Goal: Information Seeking & Learning: Learn about a topic

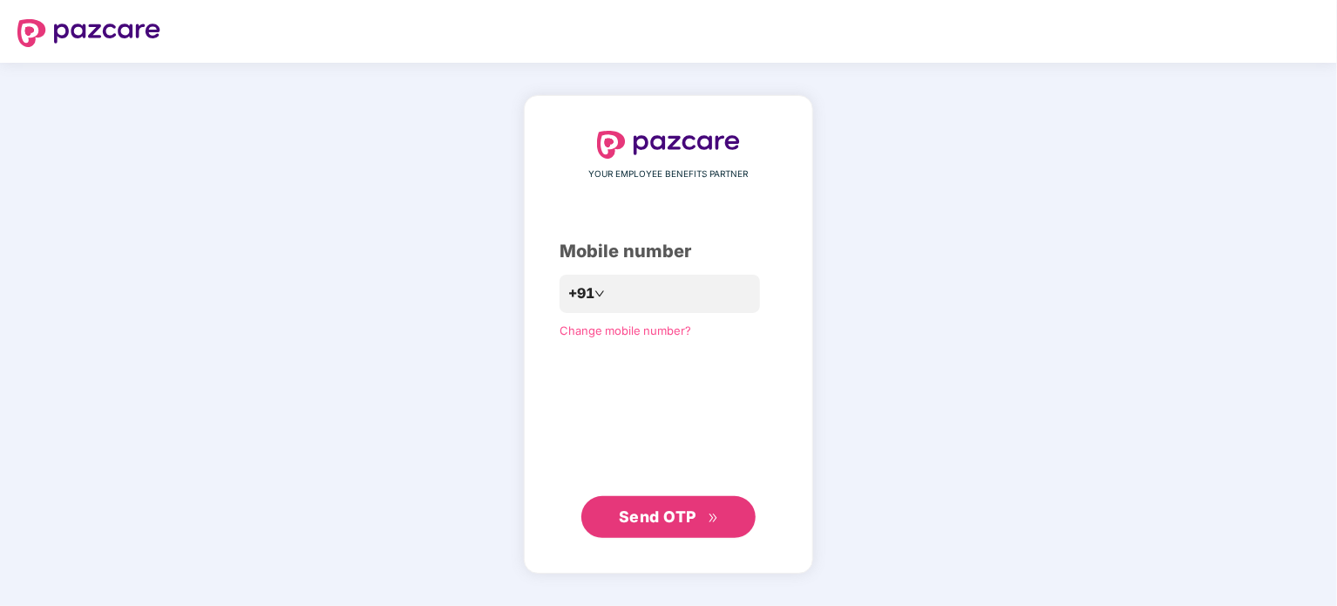
click at [1119, 156] on div "YOUR EMPLOYEE BENEFITS PARTNER Mobile number +91 Change mobile number? Send OTP" at bounding box center [668, 334] width 1337 height 543
click at [715, 291] on input "number" at bounding box center [680, 294] width 143 height 28
click at [725, 517] on button "Send OTP" at bounding box center [669, 518] width 174 height 42
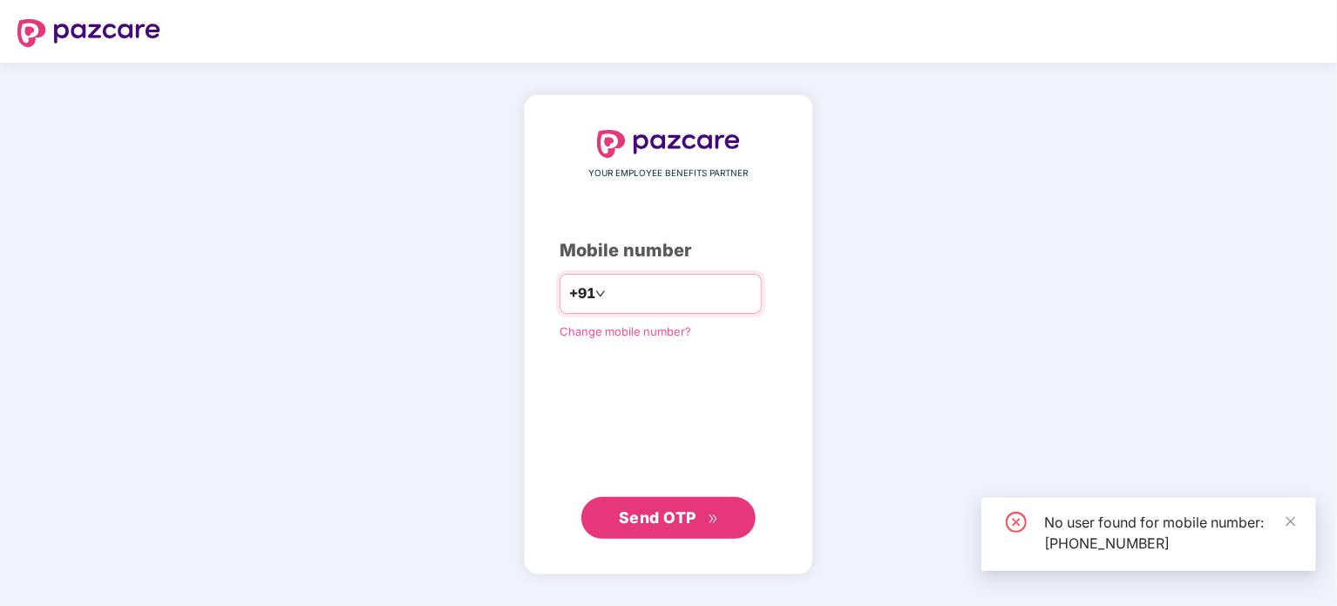
click at [677, 292] on input "**********" at bounding box center [680, 294] width 143 height 28
type input "*"
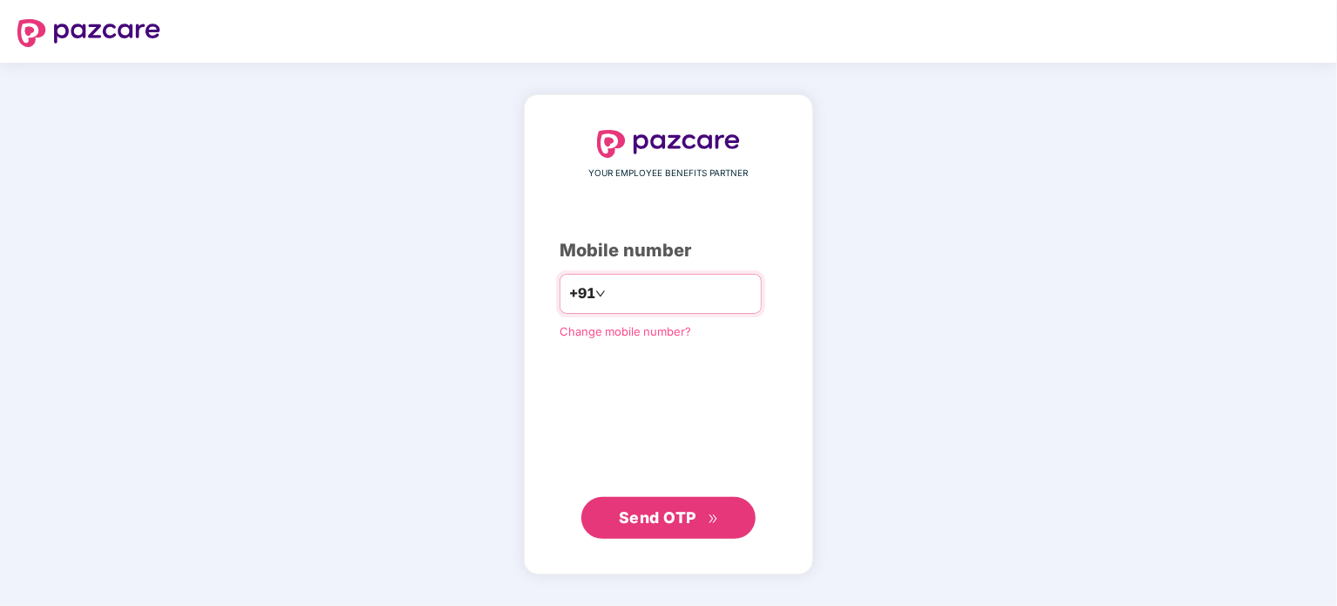
click at [677, 292] on input "number" at bounding box center [680, 294] width 143 height 28
type input "**********"
click at [708, 506] on span "Send OTP" at bounding box center [669, 518] width 100 height 24
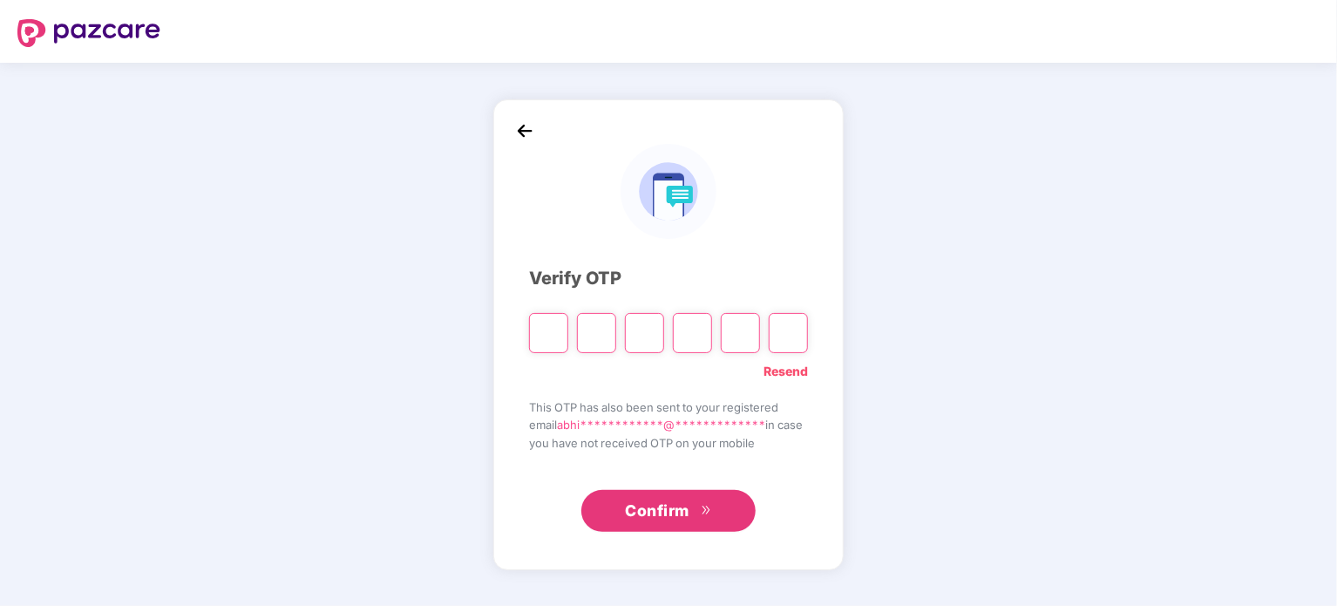
type input "*"
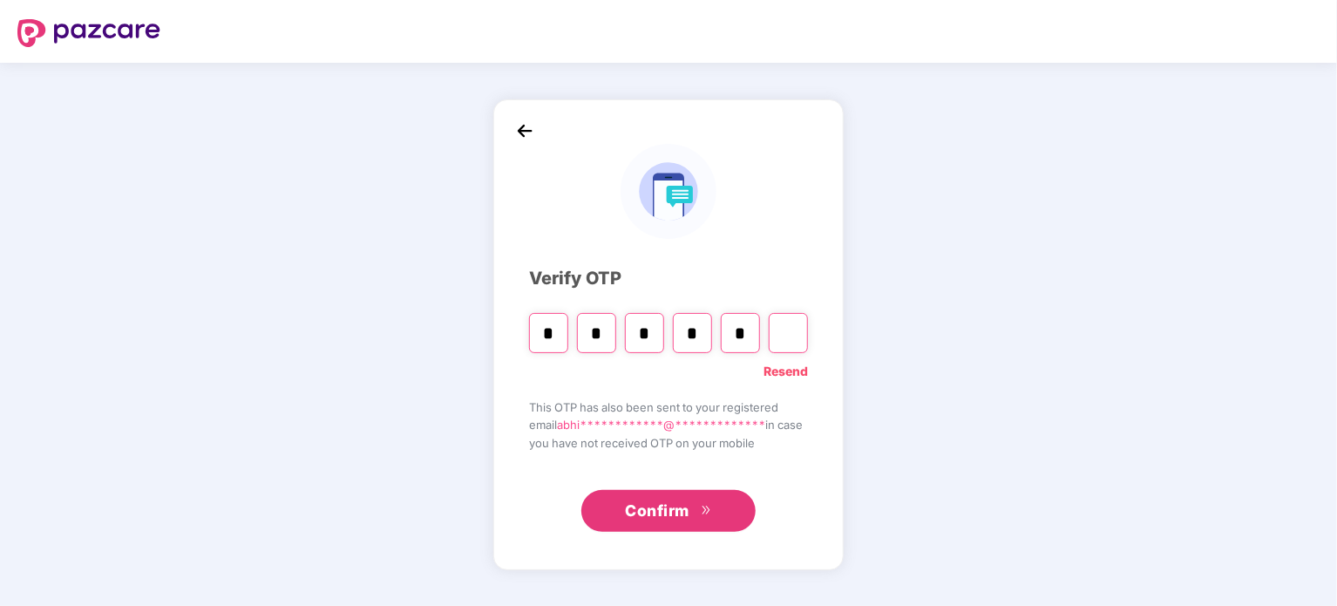
type input "*"
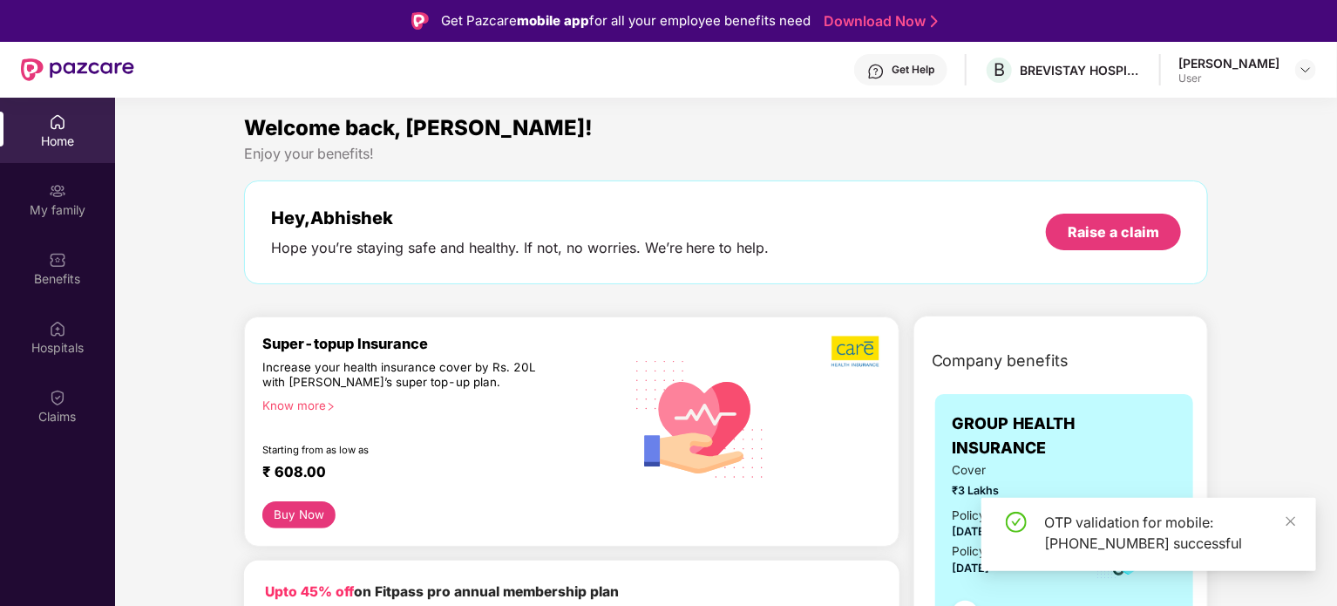
scroll to position [87, 0]
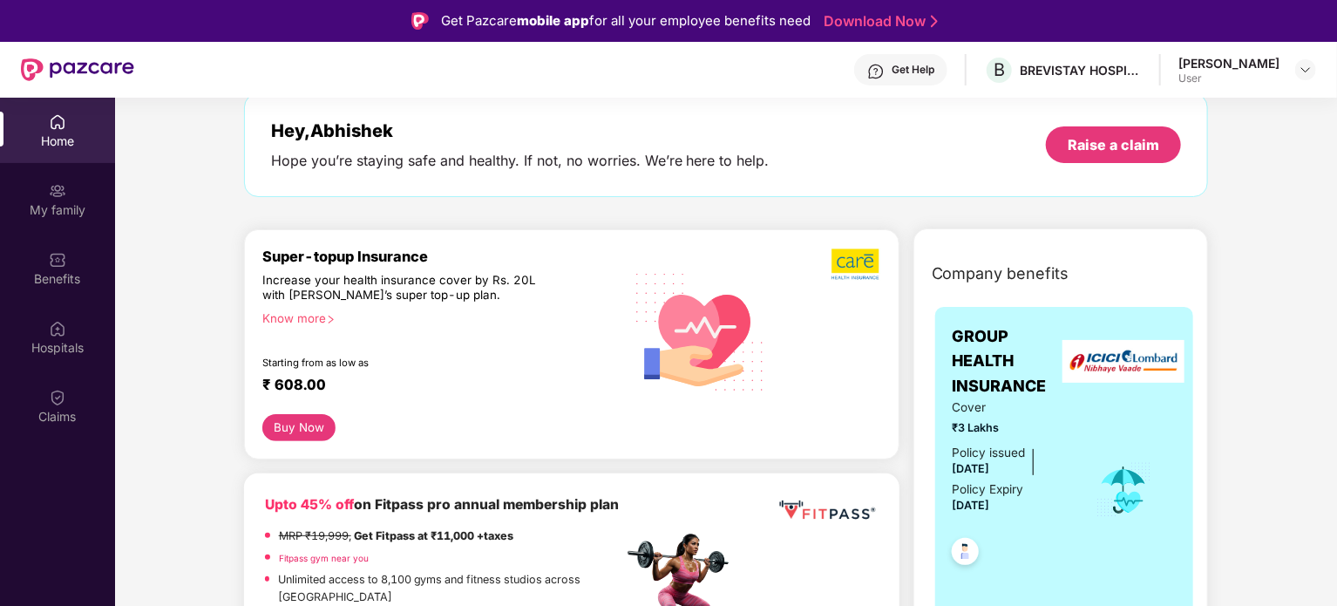
click at [317, 315] on div "Know more" at bounding box center [437, 317] width 350 height 12
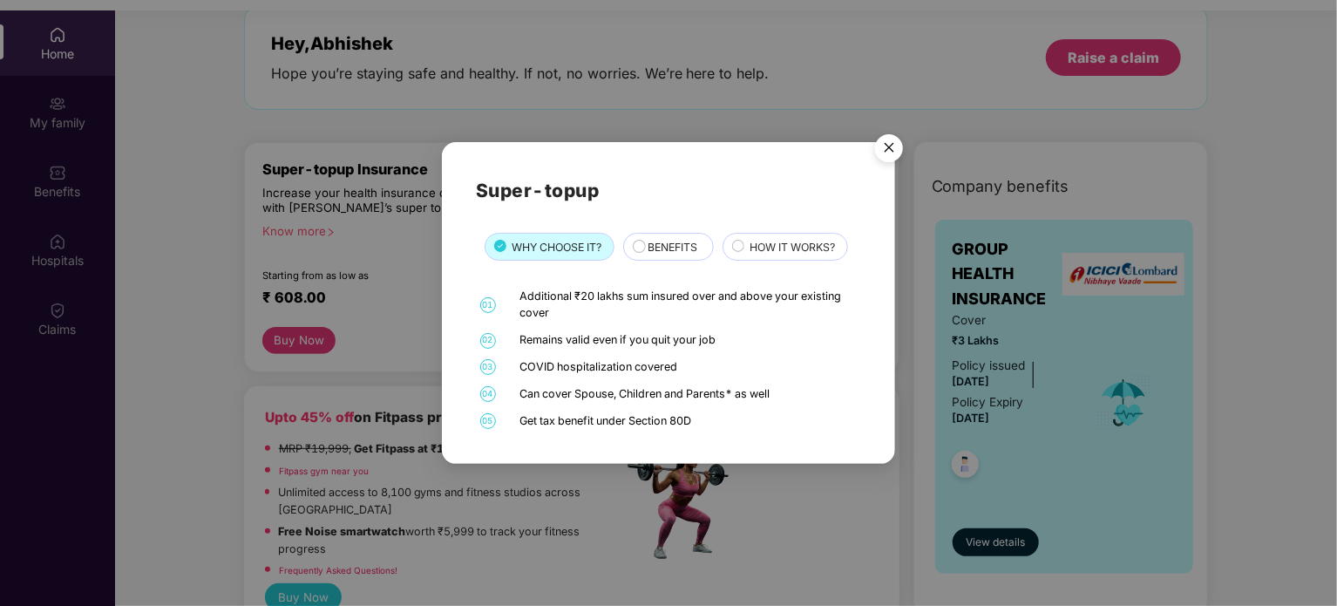
scroll to position [98, 0]
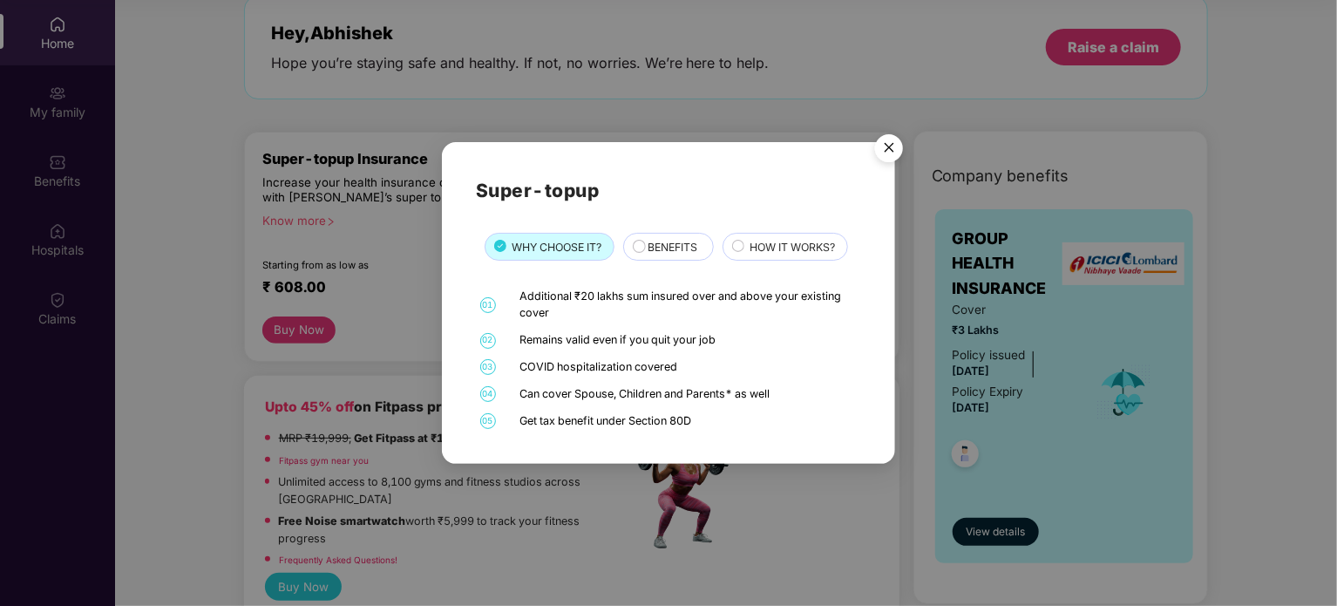
click at [881, 142] on img "Close" at bounding box center [889, 150] width 49 height 49
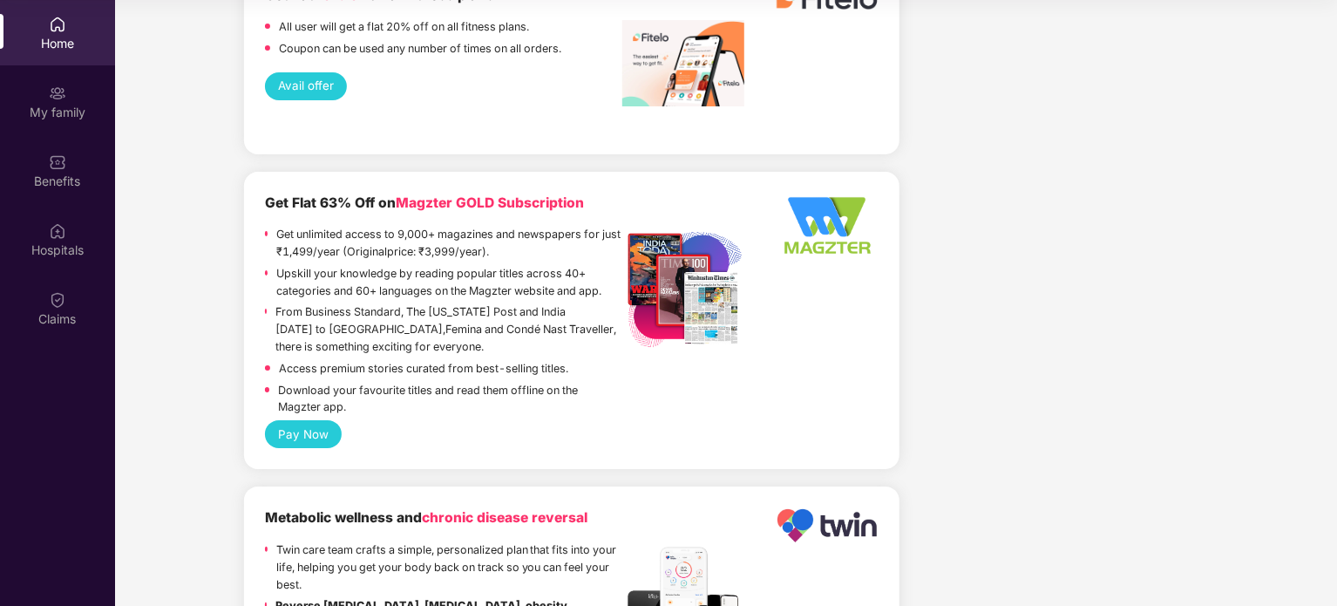
scroll to position [3156, 0]
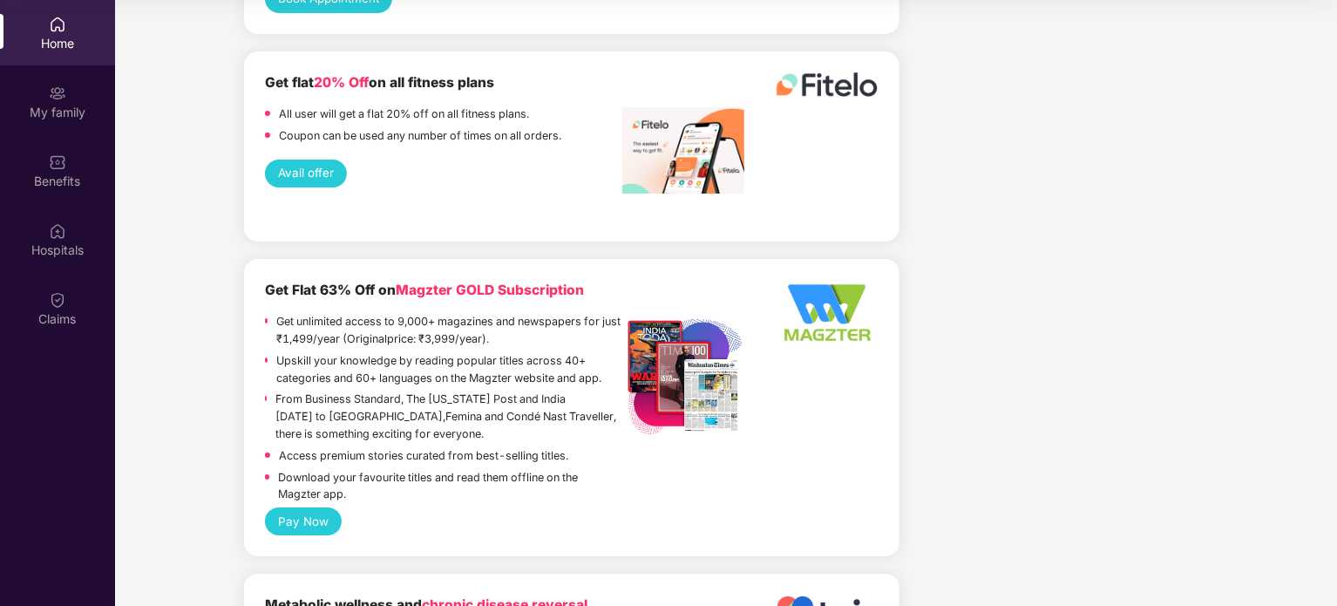
click at [71, 65] on div "Home My family Benefits Hospitals Claims" at bounding box center [57, 172] width 115 height 344
click at [67, 78] on div "My family" at bounding box center [57, 101] width 115 height 65
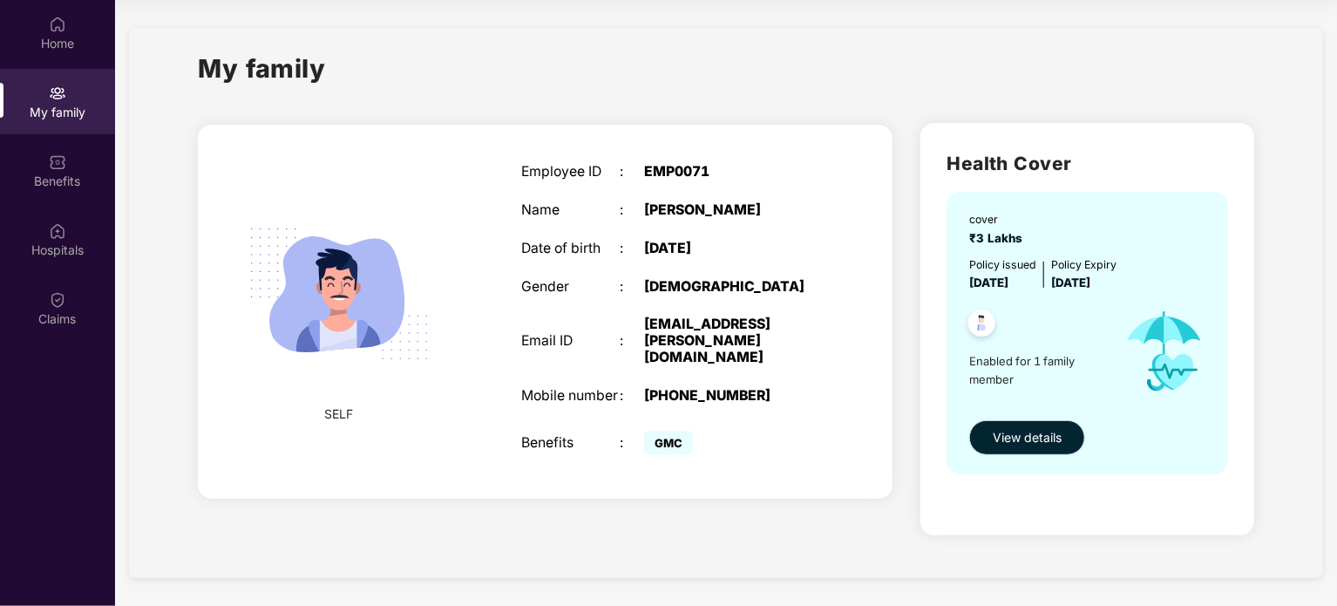
click at [1032, 439] on span "View details" at bounding box center [1027, 437] width 69 height 19
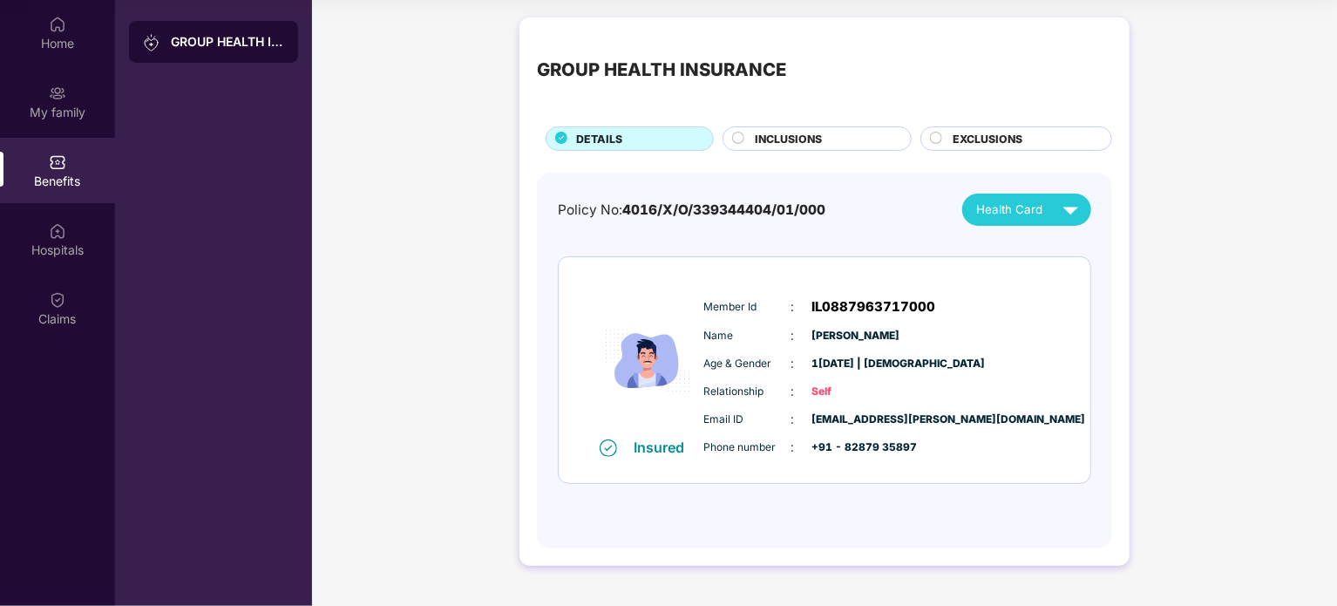
click at [811, 131] on span "INCLUSIONS" at bounding box center [788, 139] width 67 height 17
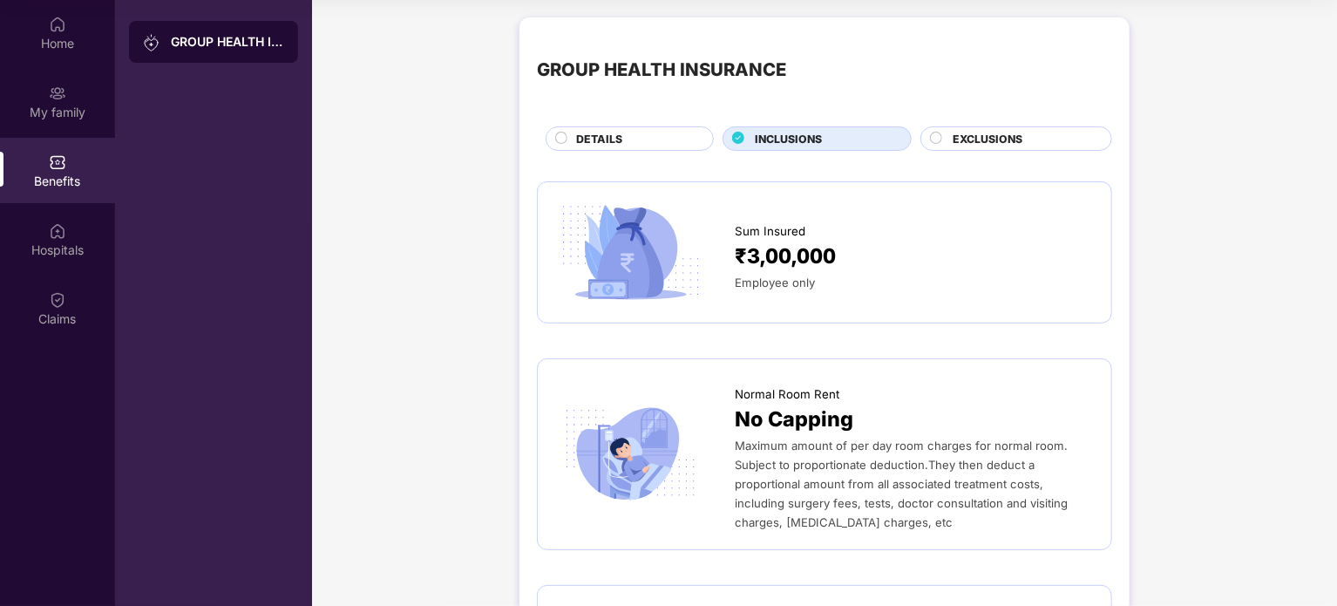
click at [1032, 127] on div "EXCLUSIONS" at bounding box center [1017, 138] width 192 height 24
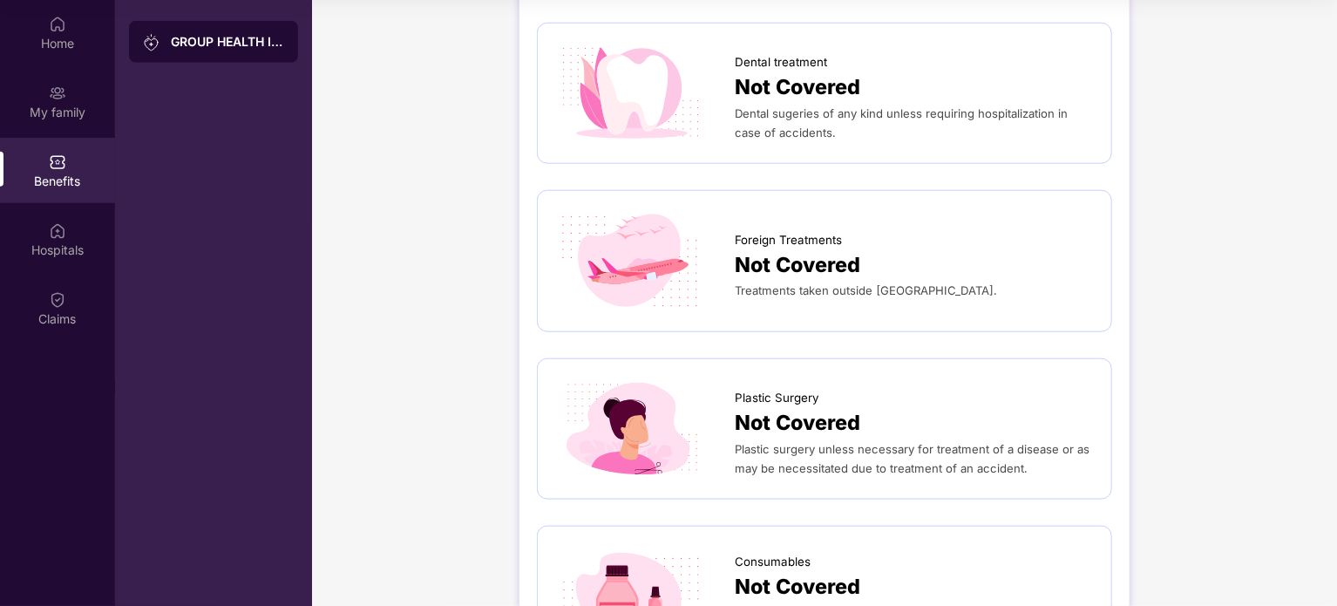
scroll to position [872, 0]
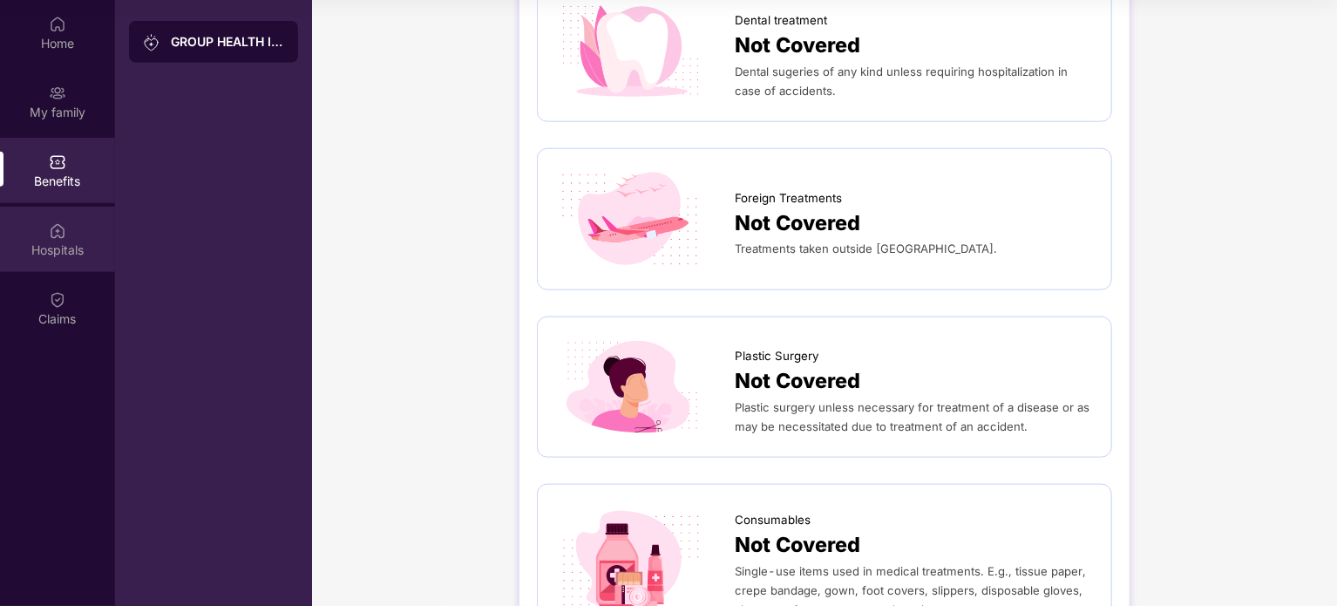
click at [46, 214] on div "Hospitals" at bounding box center [57, 239] width 115 height 65
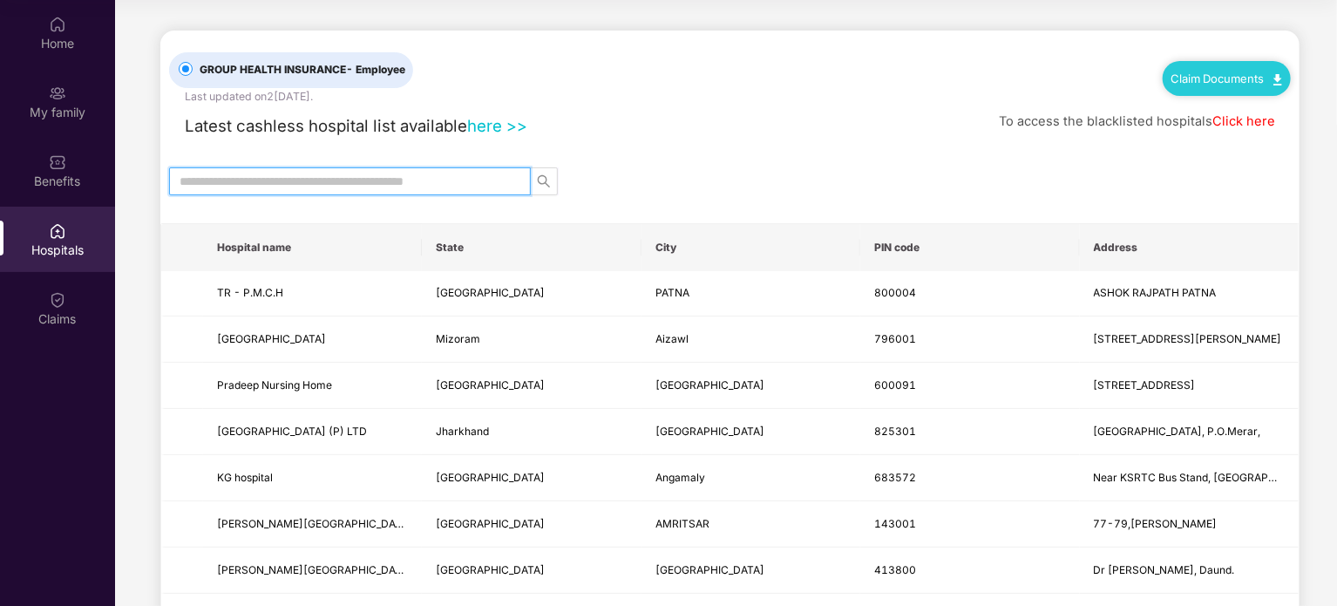
click at [320, 180] on input "text" at bounding box center [343, 181] width 327 height 19
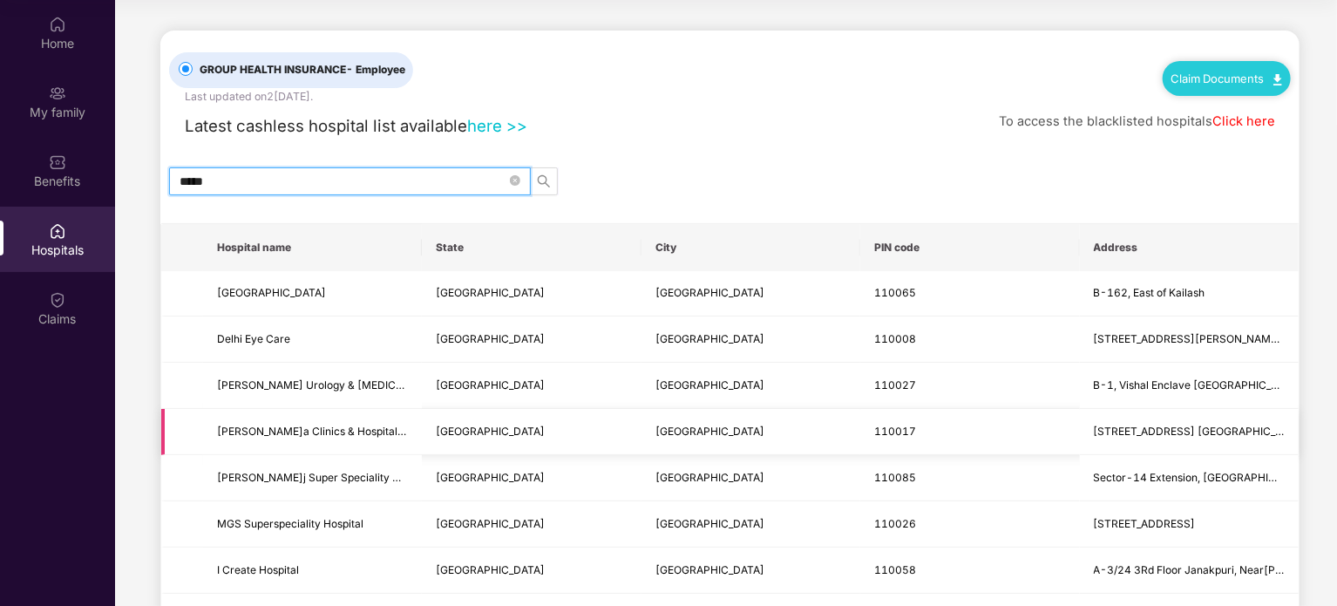
type input "*****"
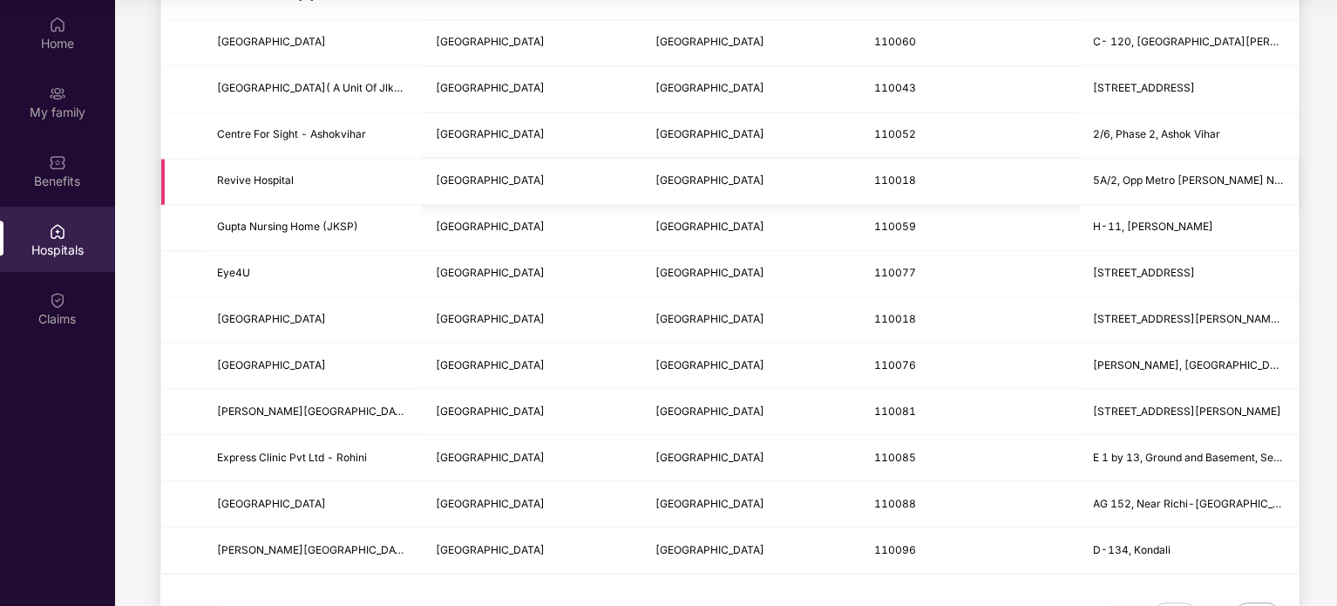
scroll to position [2073, 0]
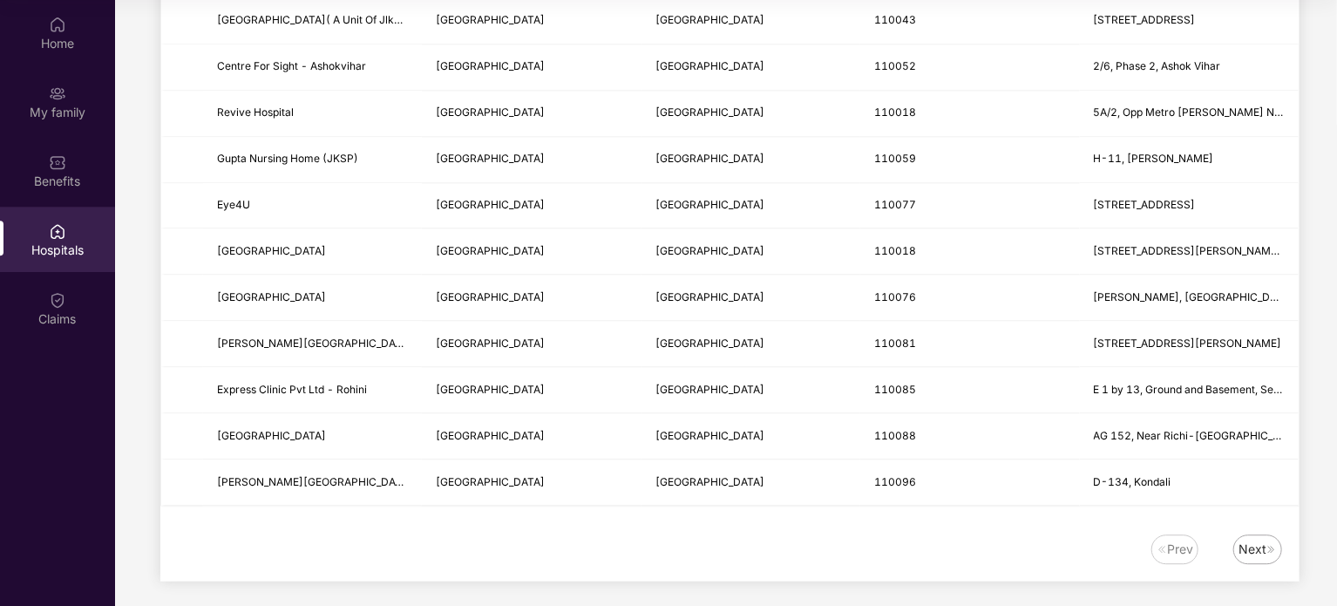
click at [1257, 545] on div "Next" at bounding box center [1253, 549] width 28 height 19
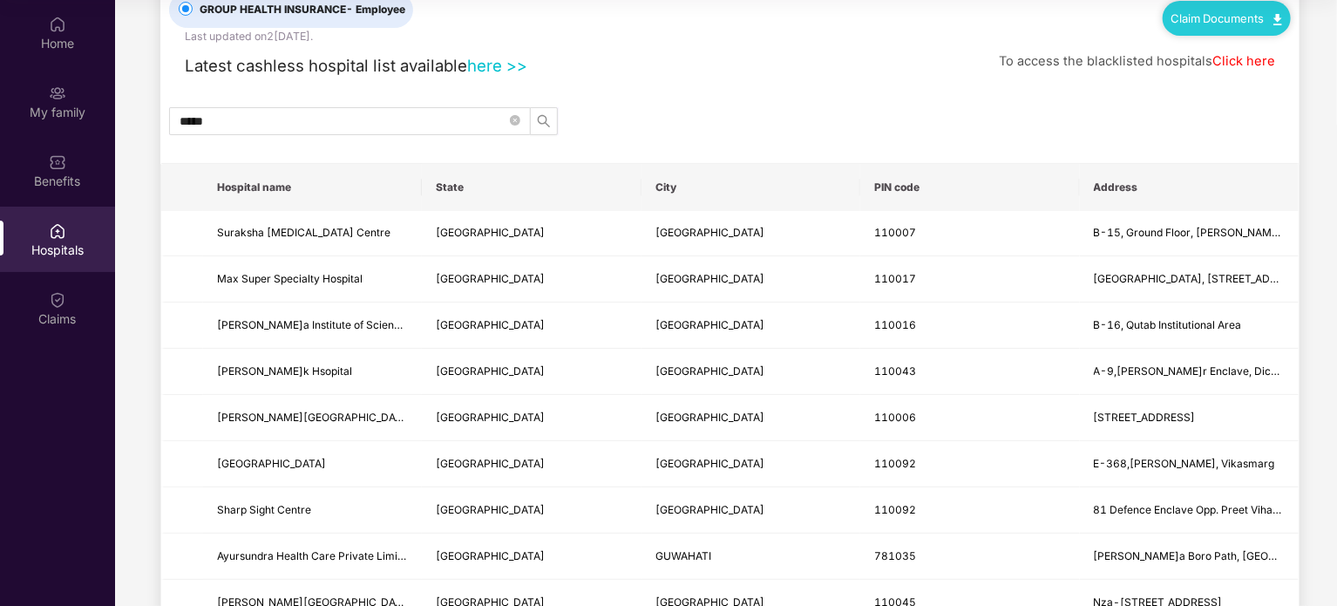
scroll to position [0, 0]
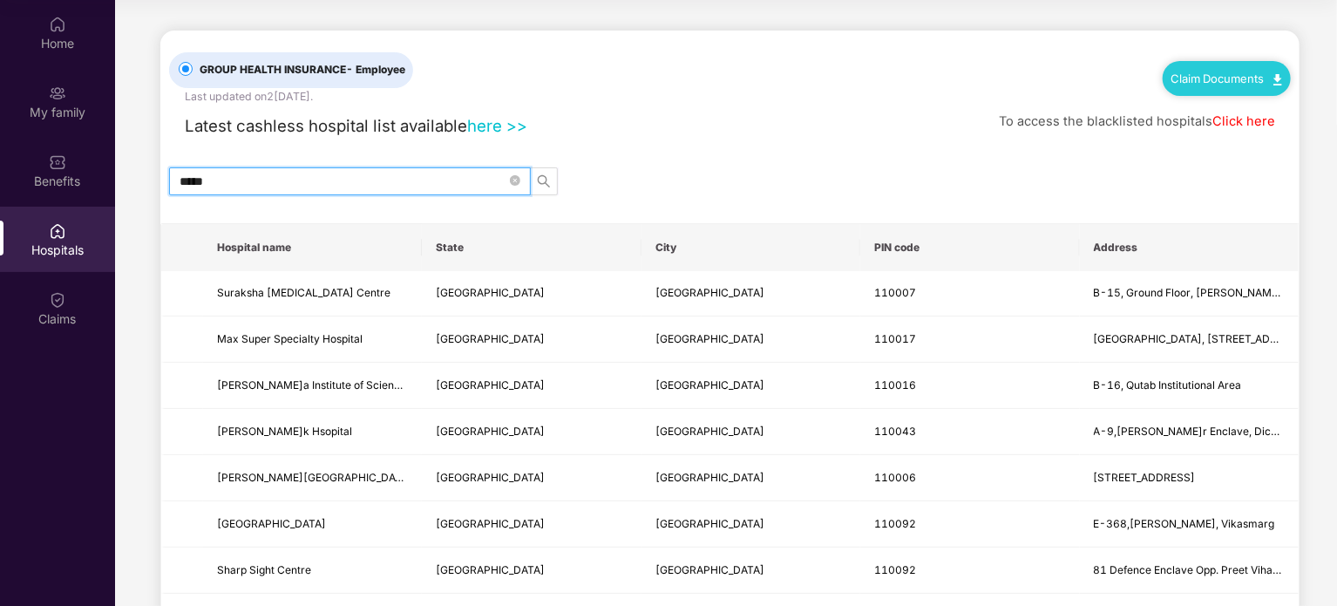
click at [364, 177] on input "*****" at bounding box center [343, 181] width 327 height 19
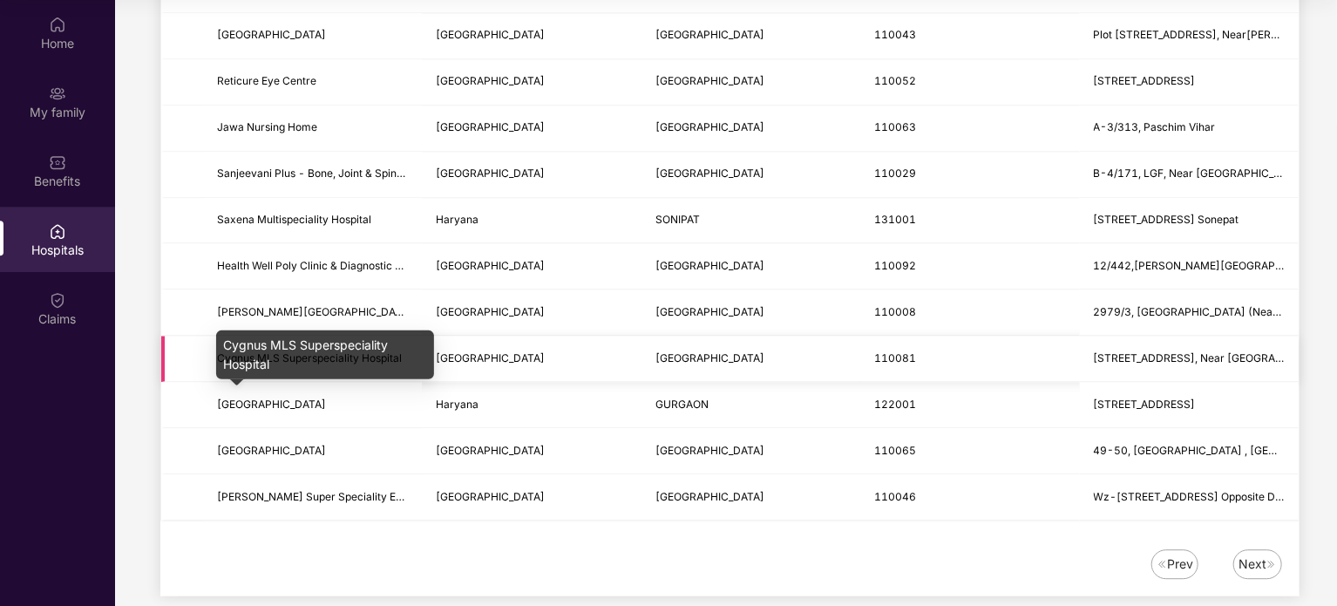
scroll to position [2073, 0]
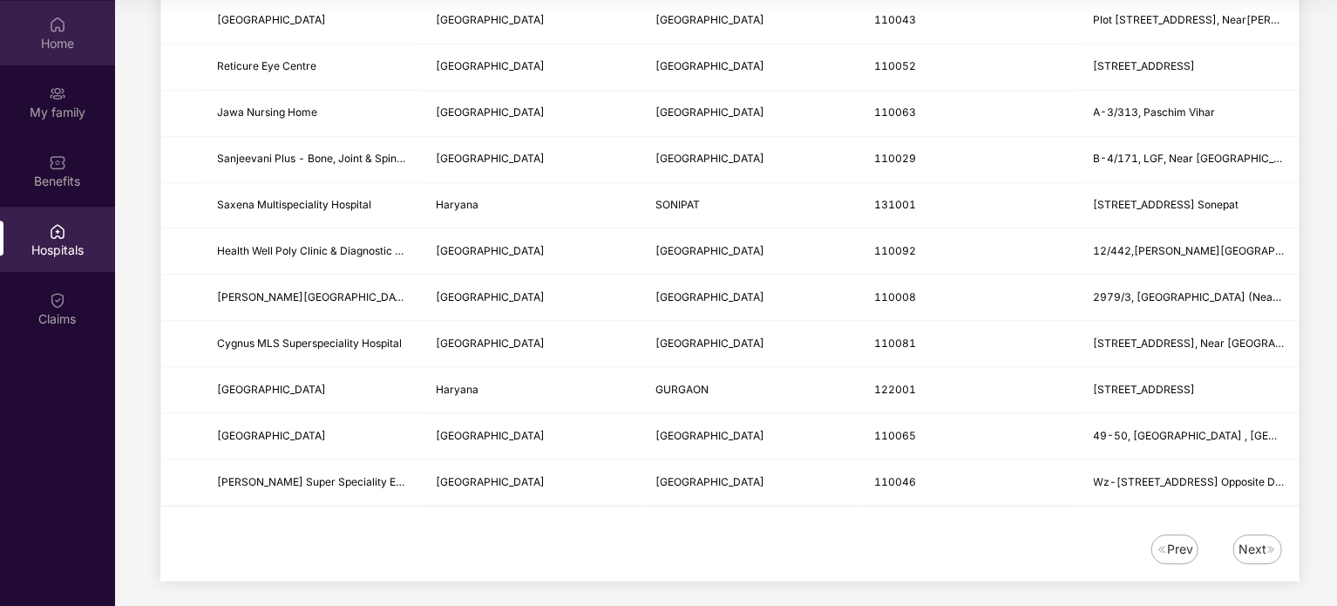
click at [51, 42] on div "Home" at bounding box center [57, 43] width 115 height 17
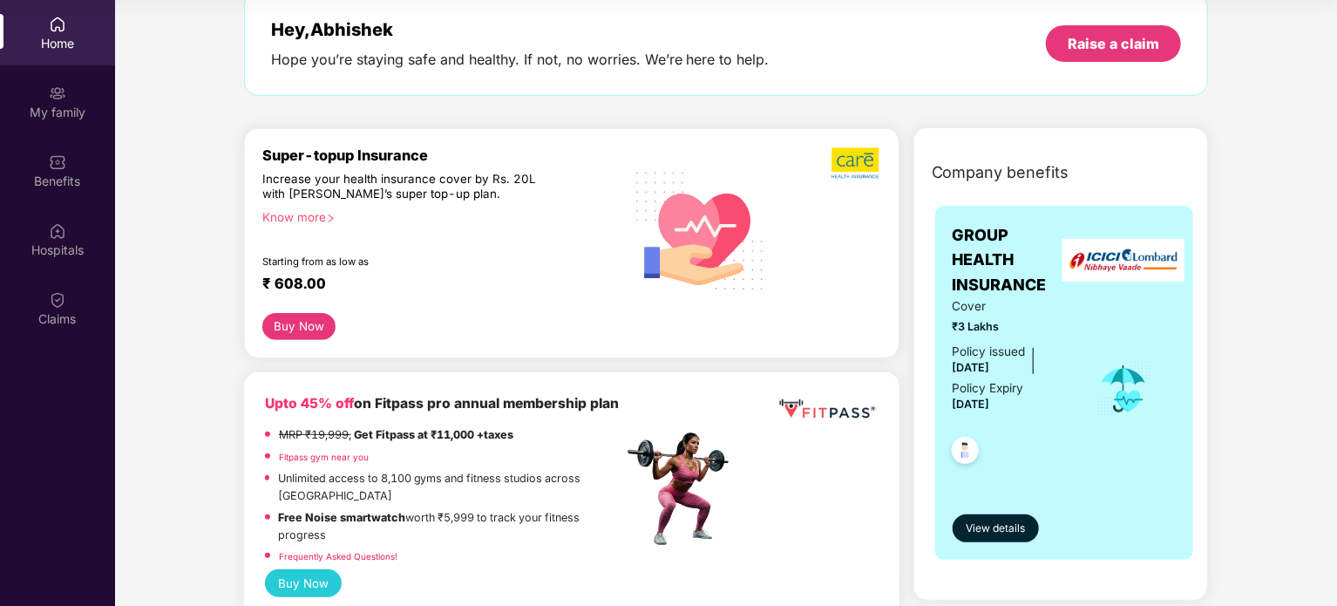
scroll to position [174, 0]
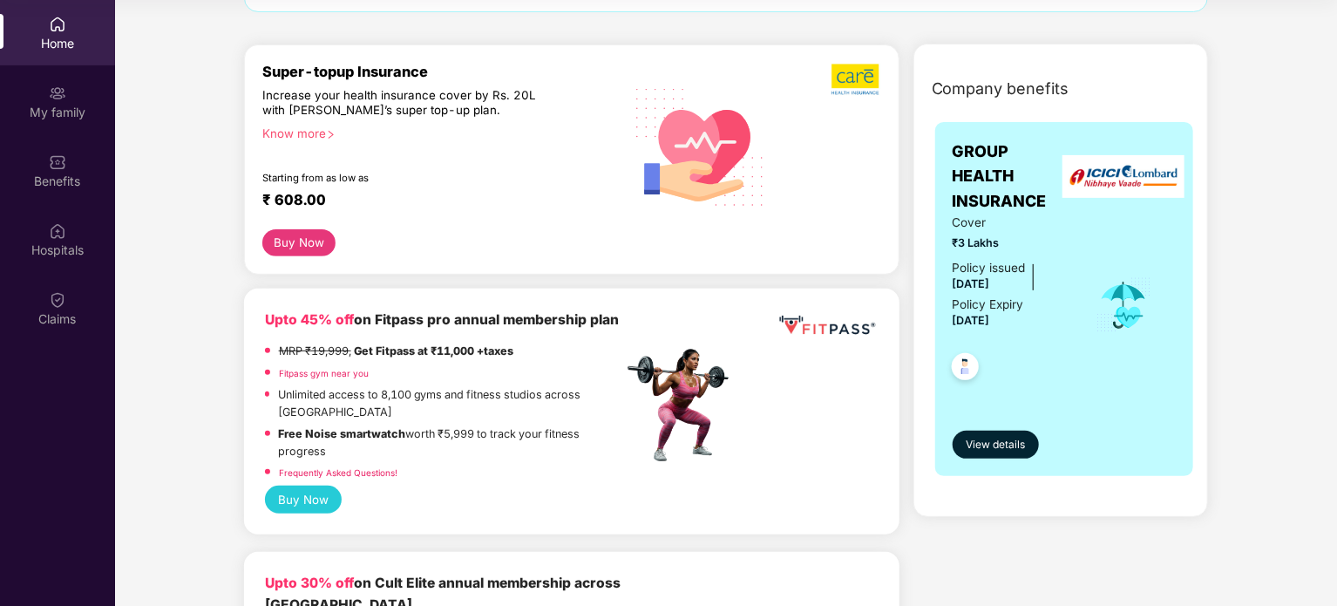
click at [301, 132] on div "Know more" at bounding box center [437, 132] width 350 height 12
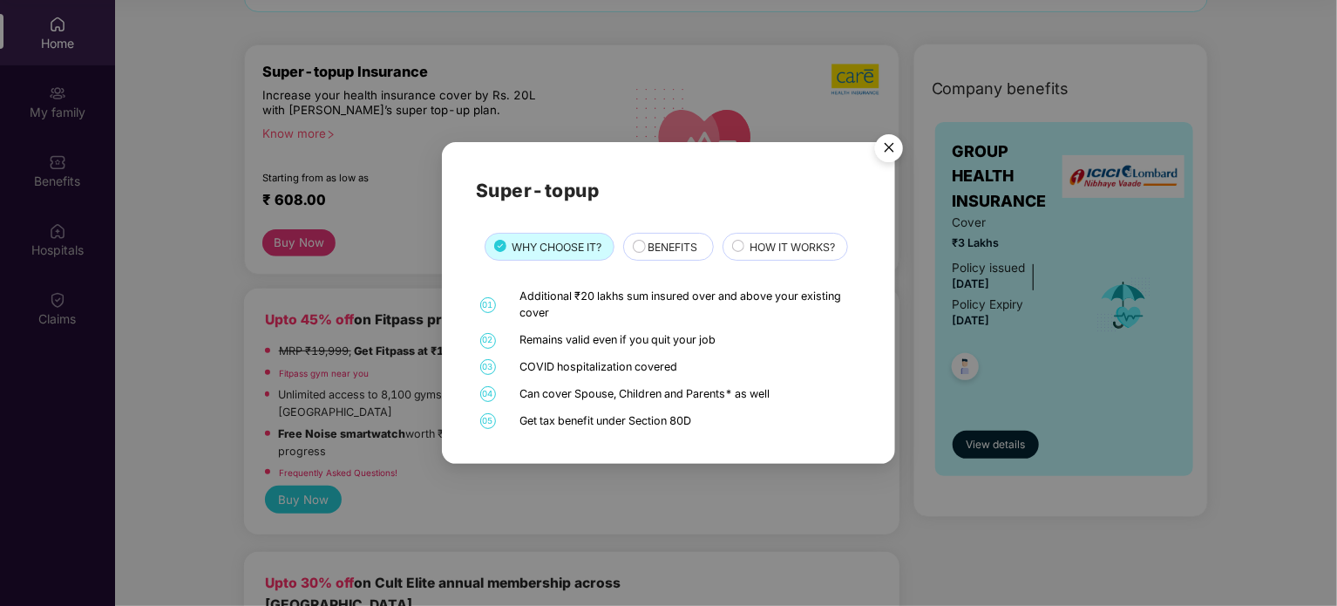
click at [765, 250] on span "HOW IT WORKS?" at bounding box center [792, 247] width 85 height 17
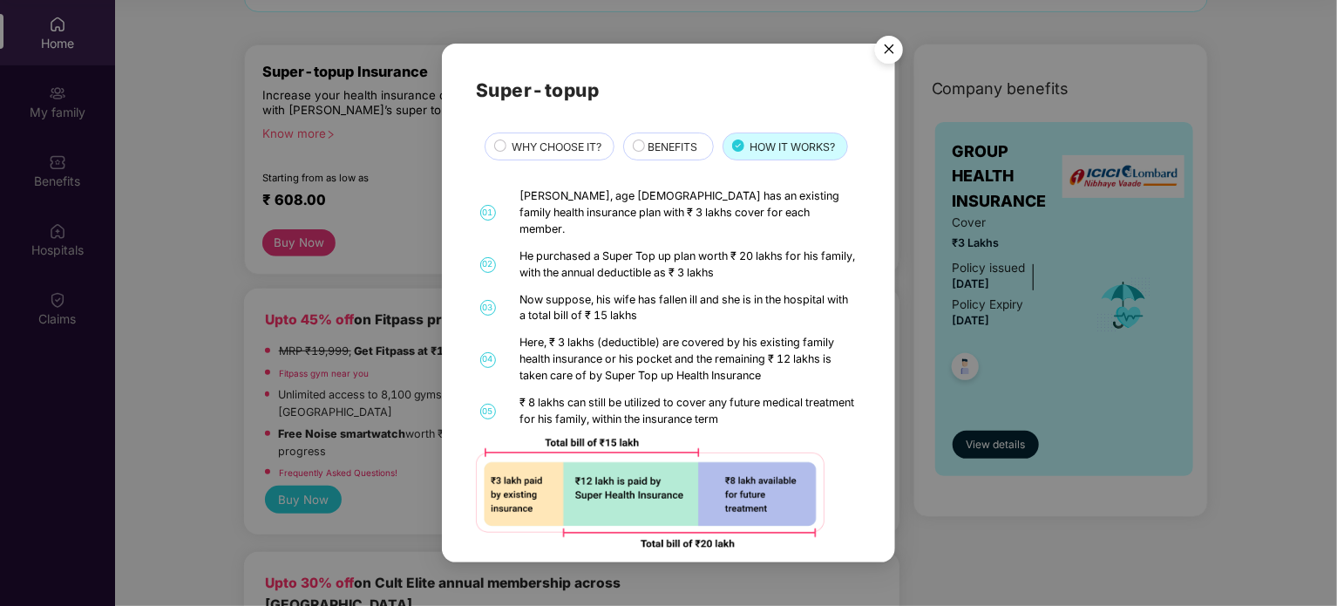
scroll to position [3, 0]
click at [661, 139] on div "BENEFITS" at bounding box center [668, 145] width 90 height 28
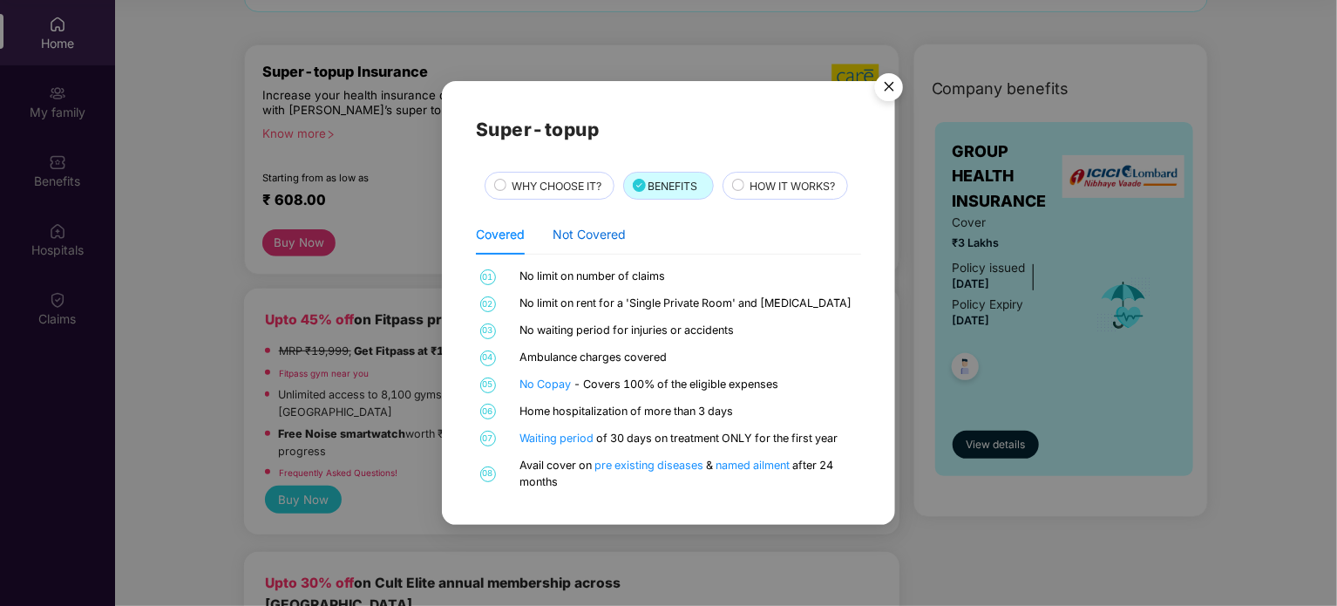
click at [593, 233] on div "Not Covered" at bounding box center [589, 234] width 73 height 19
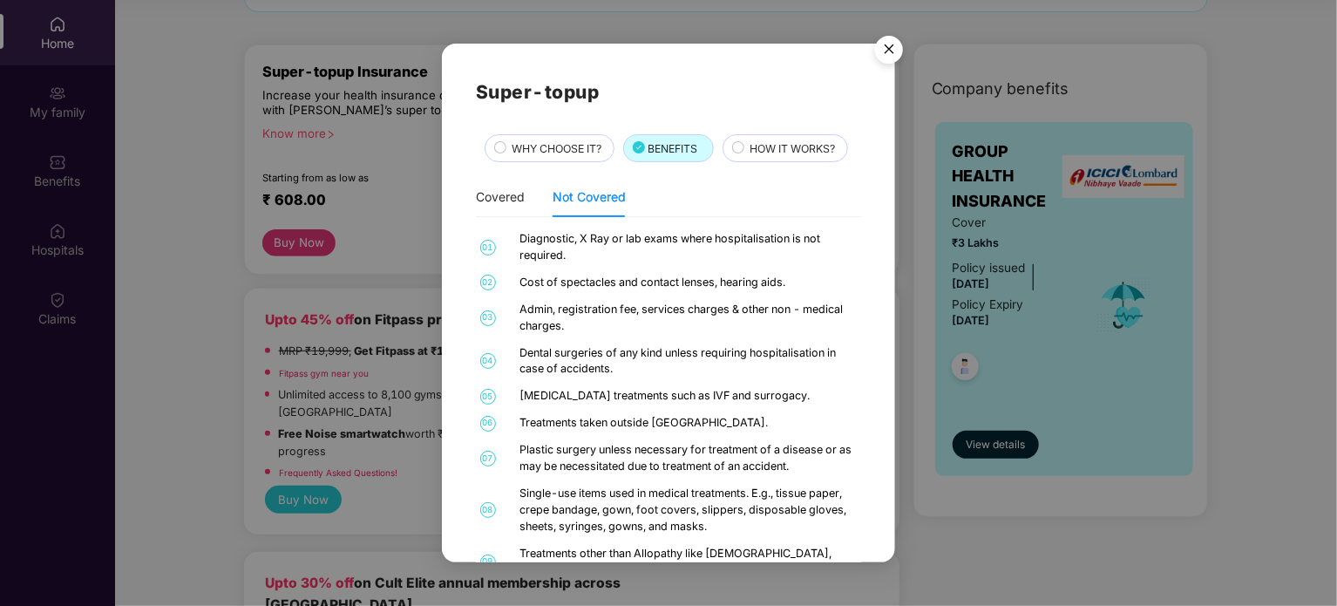
click at [773, 140] on span "HOW IT WORKS?" at bounding box center [792, 148] width 85 height 17
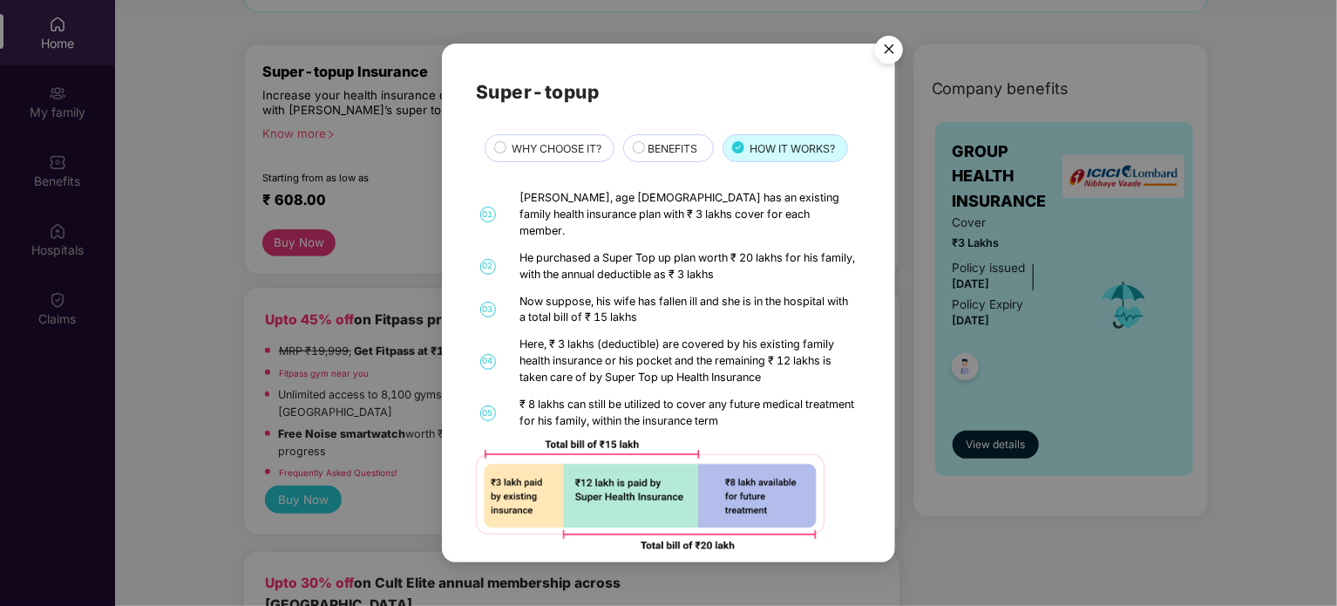
scroll to position [3, 0]
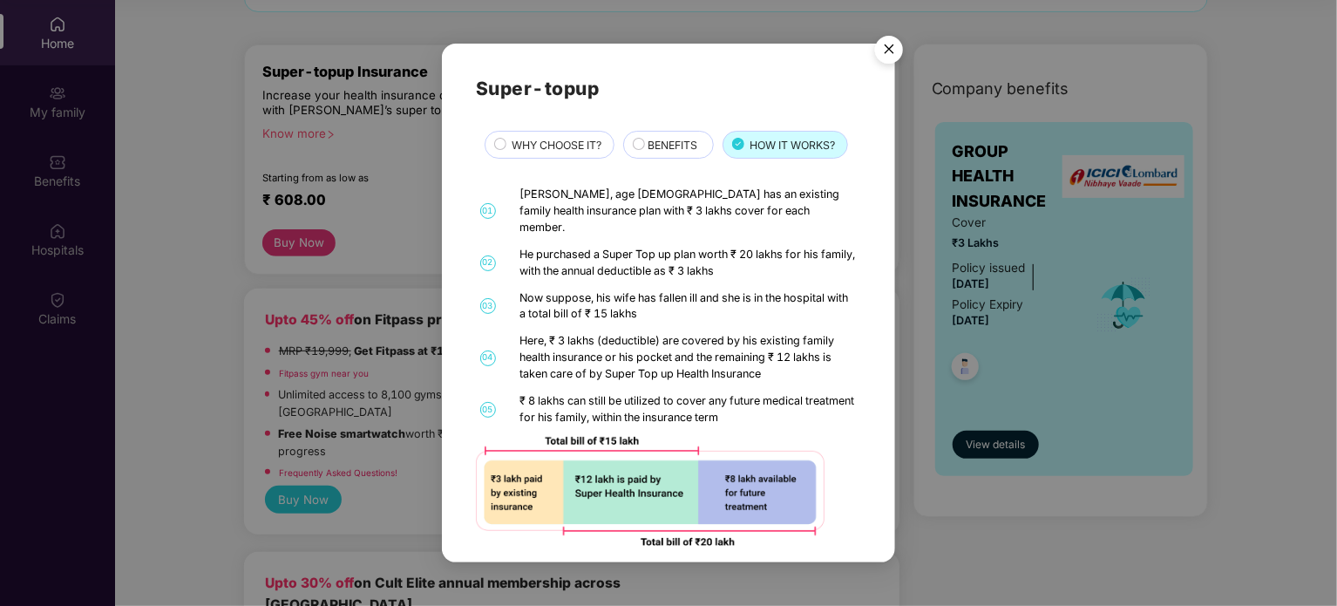
click at [526, 133] on div "WHY CHOOSE IT?" at bounding box center [550, 145] width 130 height 28
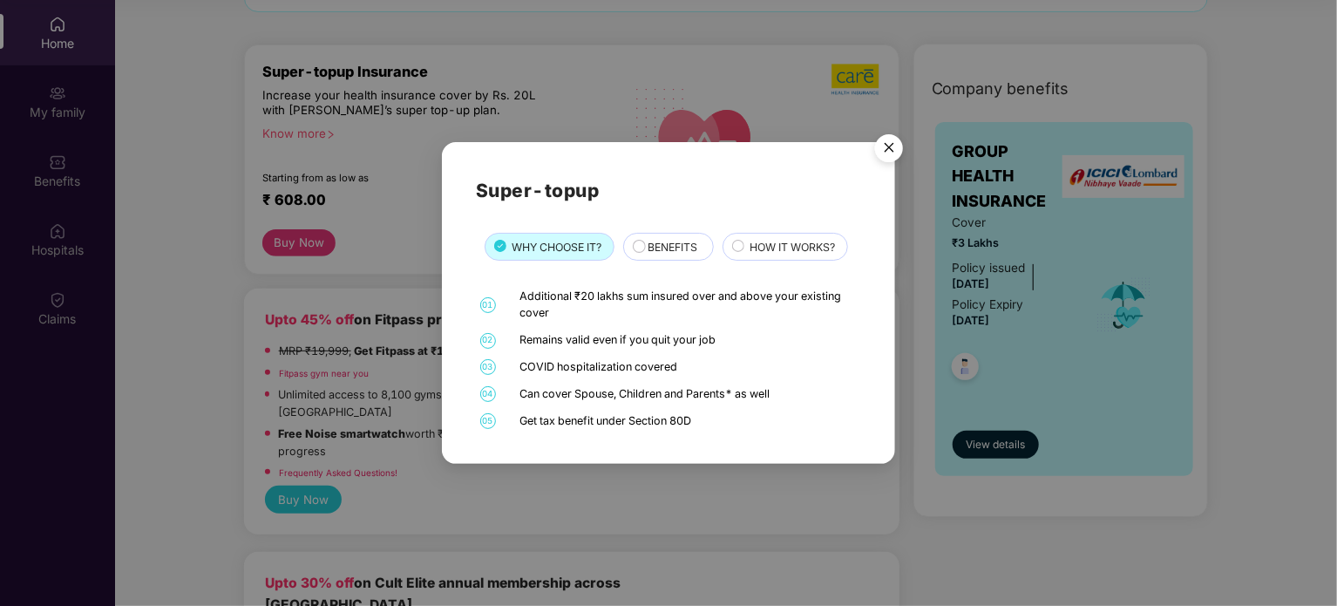
click at [344, 153] on div "Super-topup WHY CHOOSE IT? BENEFITS HOW IT WORKS? 01 Additional ₹20 lakhs sum i…" at bounding box center [668, 303] width 1337 height 606
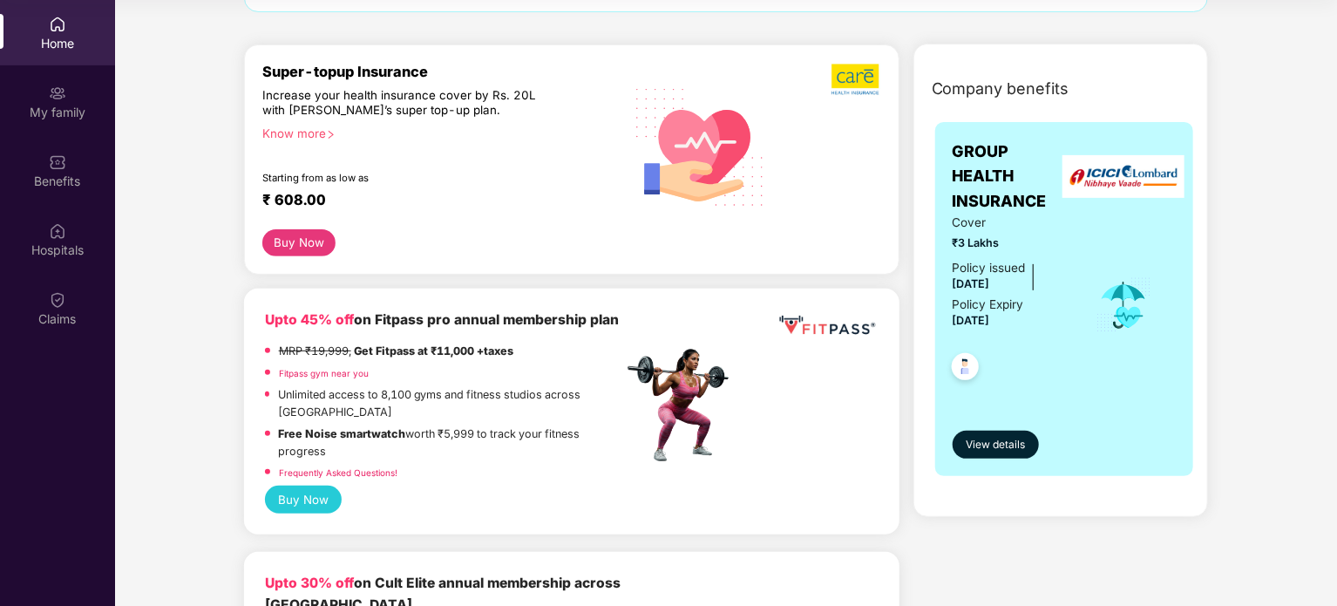
click at [317, 126] on div "Know more" at bounding box center [437, 132] width 350 height 12
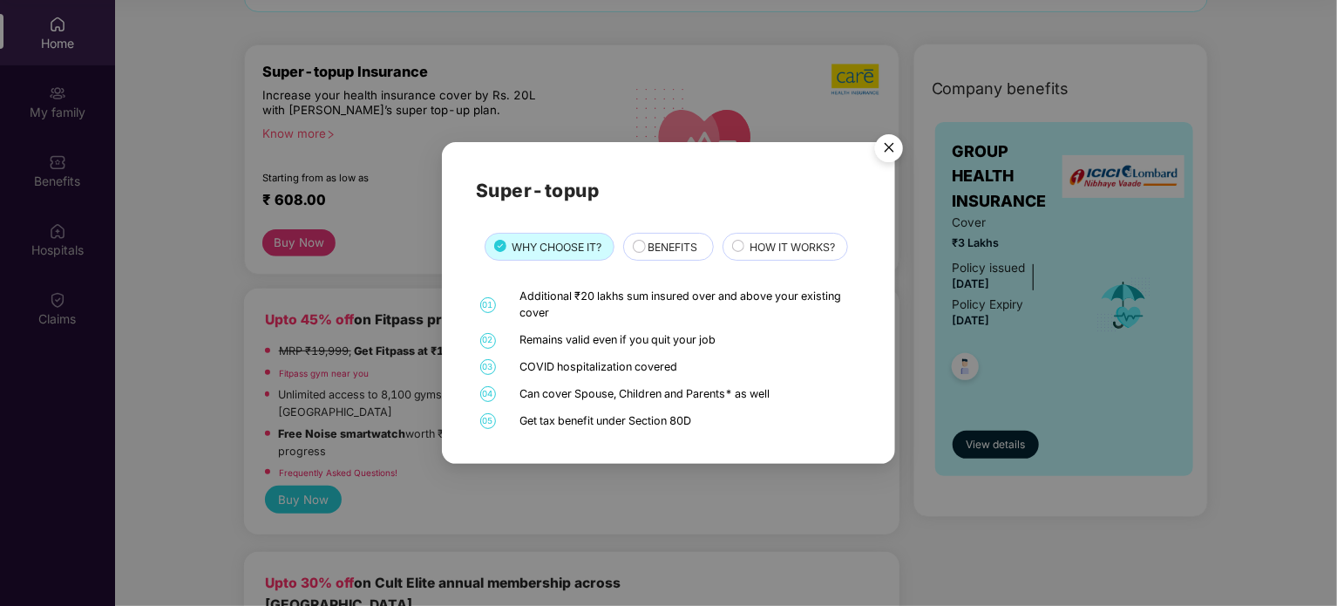
click at [299, 149] on div "Super-topup WHY CHOOSE IT? BENEFITS HOW IT WORKS? 01 Additional ₹20 lakhs sum i…" at bounding box center [668, 303] width 1337 height 606
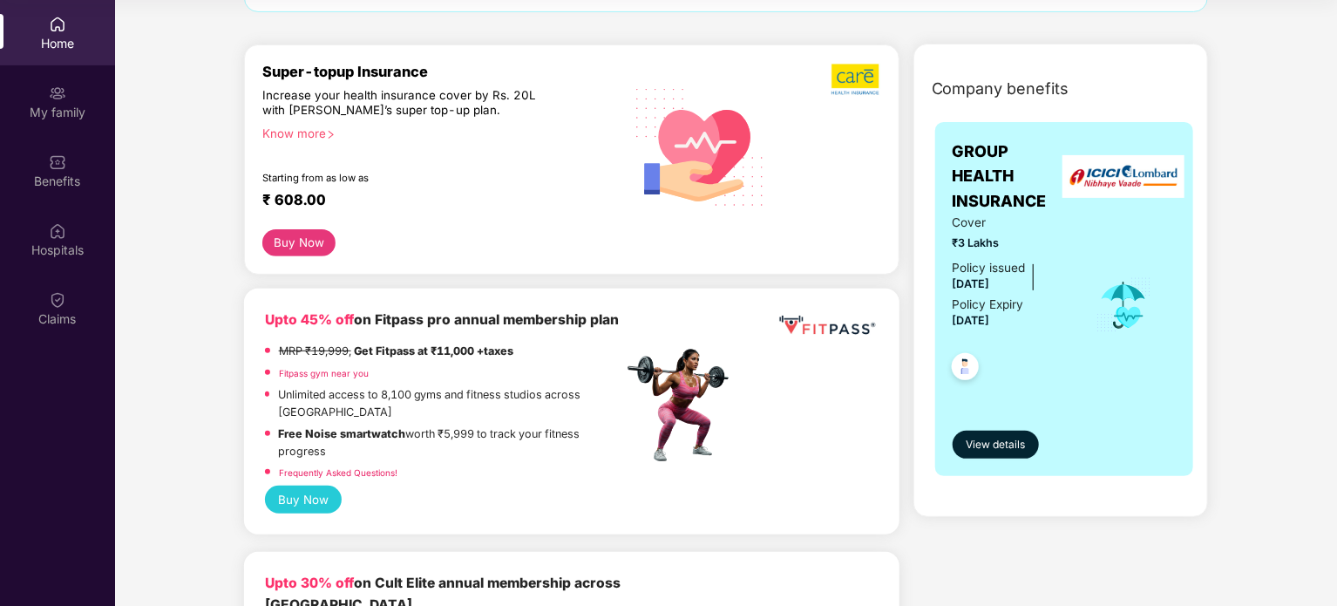
click at [322, 136] on div "Know more" at bounding box center [437, 132] width 350 height 12
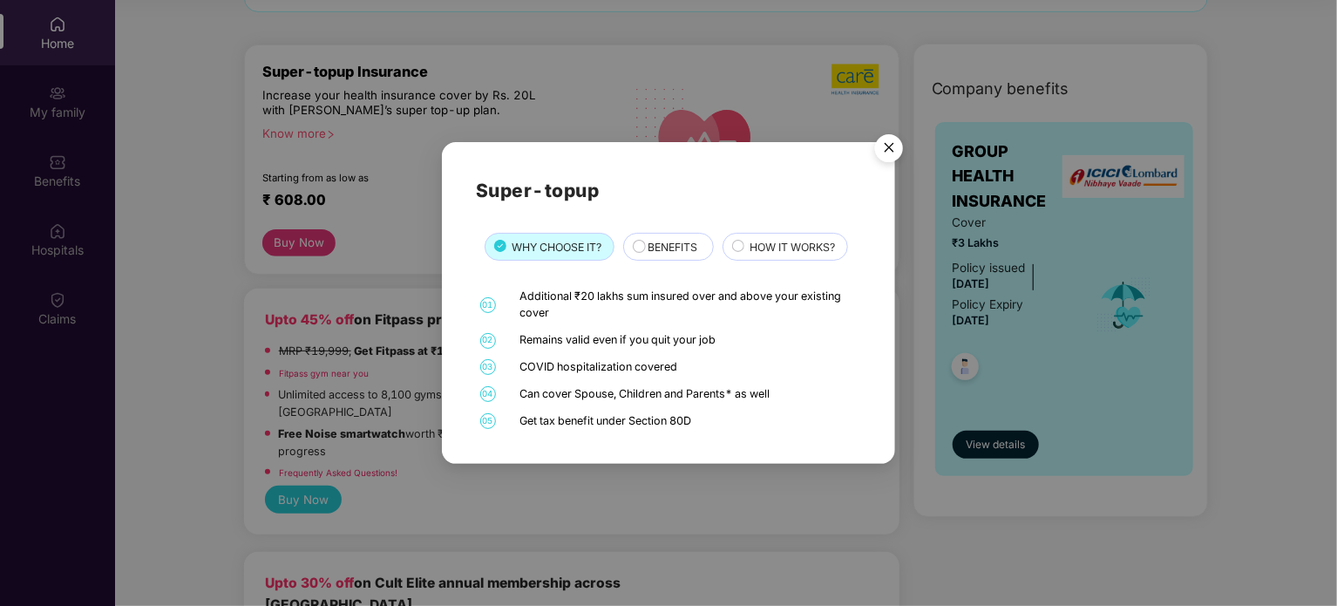
click at [311, 233] on div "Super-topup WHY CHOOSE IT? BENEFITS HOW IT WORKS? 01 Additional ₹20 lakhs sum i…" at bounding box center [668, 303] width 1337 height 606
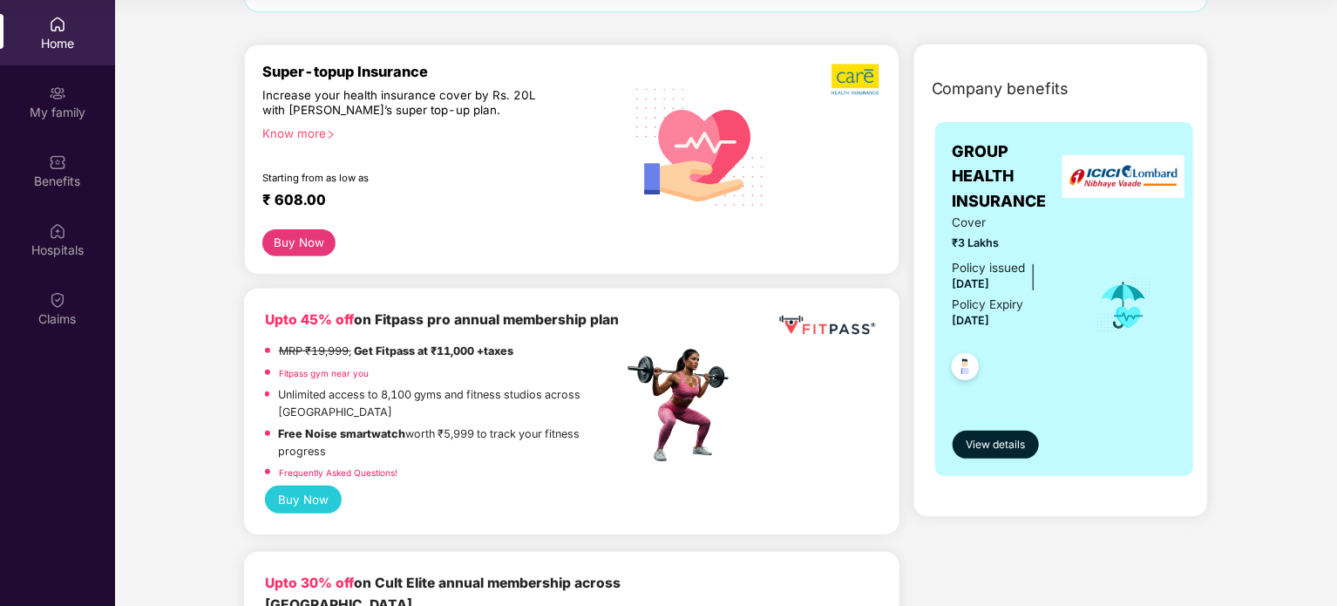
click at [311, 239] on button "Buy Now" at bounding box center [299, 242] width 74 height 27
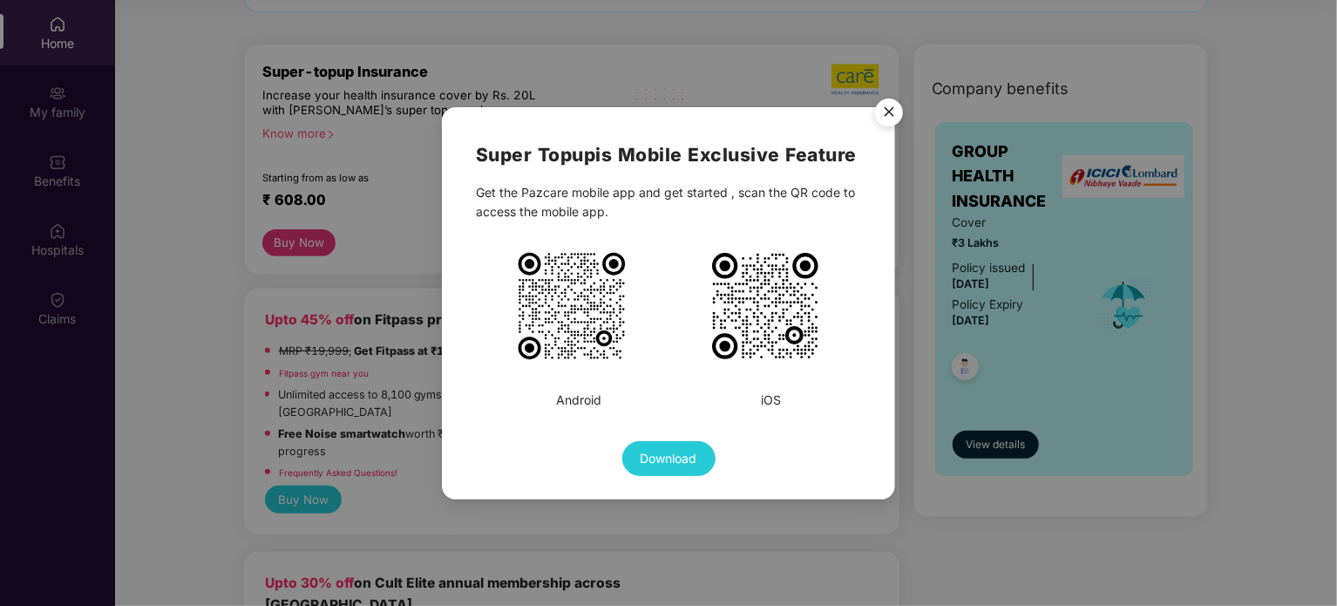
click at [84, 284] on div "Super Topup is Mobile Exclusive Feature Get the Pazcare mobile app and get star…" at bounding box center [668, 303] width 1337 height 606
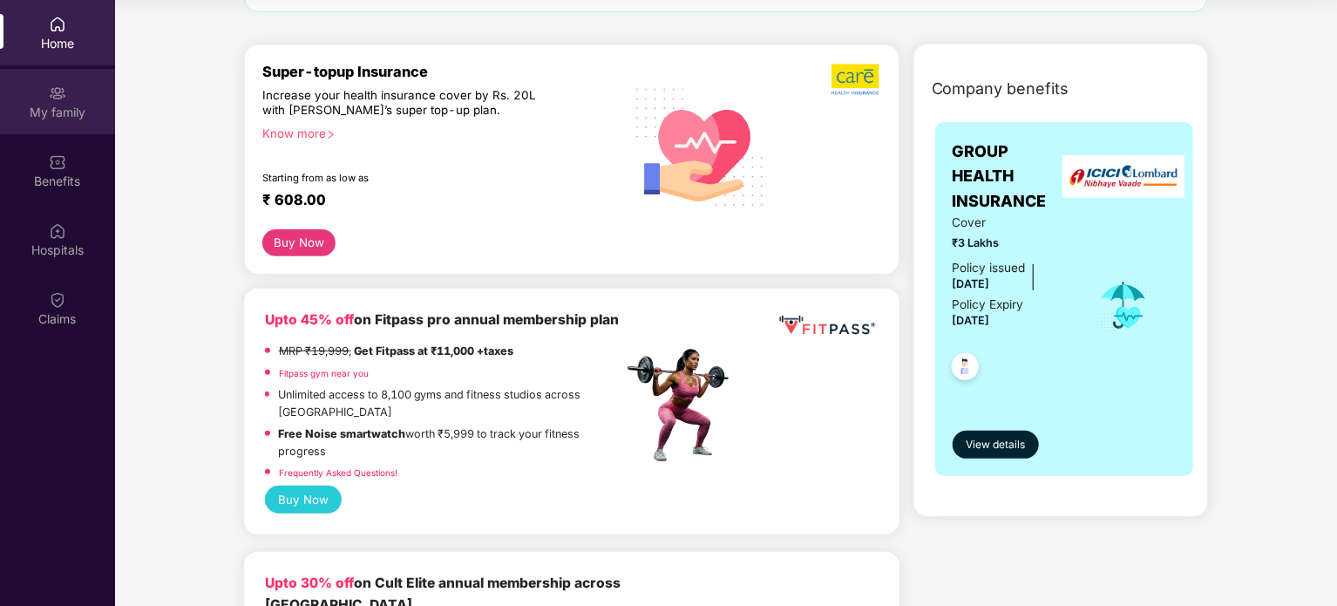
click at [65, 81] on div "My family" at bounding box center [57, 101] width 115 height 65
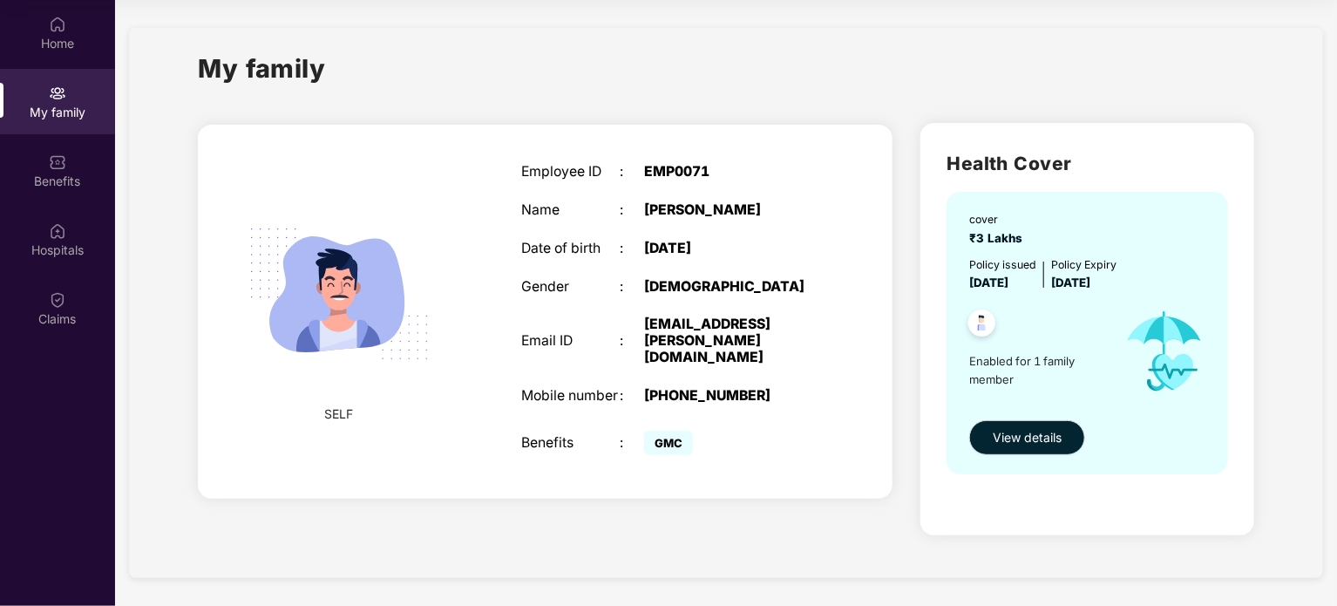
click at [185, 81] on div "My family SELF Employee ID : EMP0071 Name : [PERSON_NAME] Date of birth : 1[DEM…" at bounding box center [726, 303] width 1194 height 550
